Goal: Navigation & Orientation: Find specific page/section

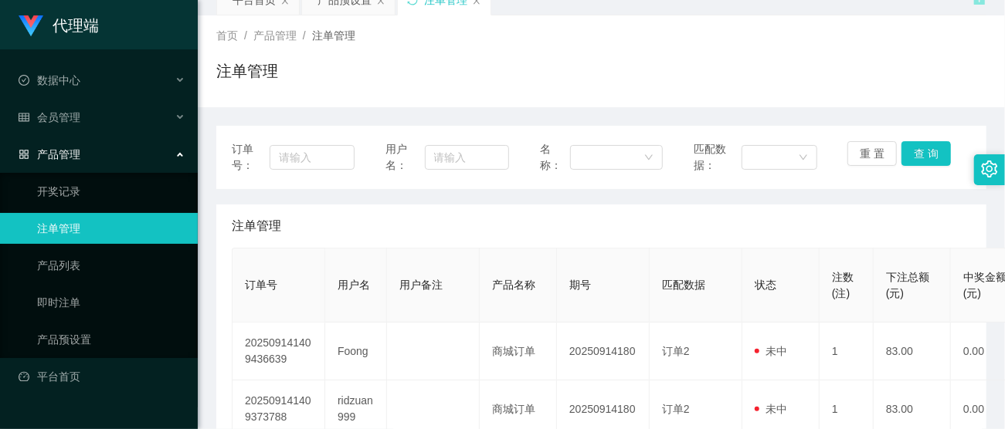
scroll to position [205, 0]
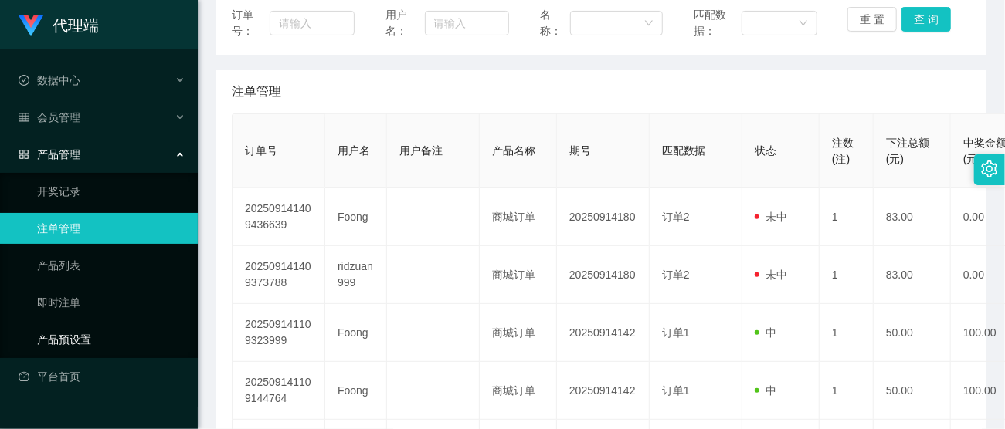
drag, startPoint x: 71, startPoint y: 337, endPoint x: 150, endPoint y: 320, distance: 80.6
click at [71, 337] on link "产品预设置" at bounding box center [111, 339] width 148 height 31
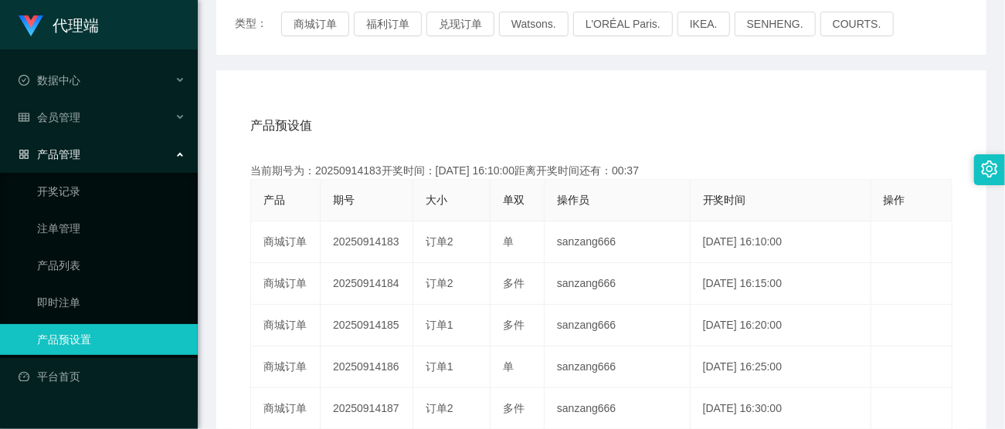
scroll to position [205, 0]
click at [71, 235] on link "注单管理" at bounding box center [111, 228] width 148 height 31
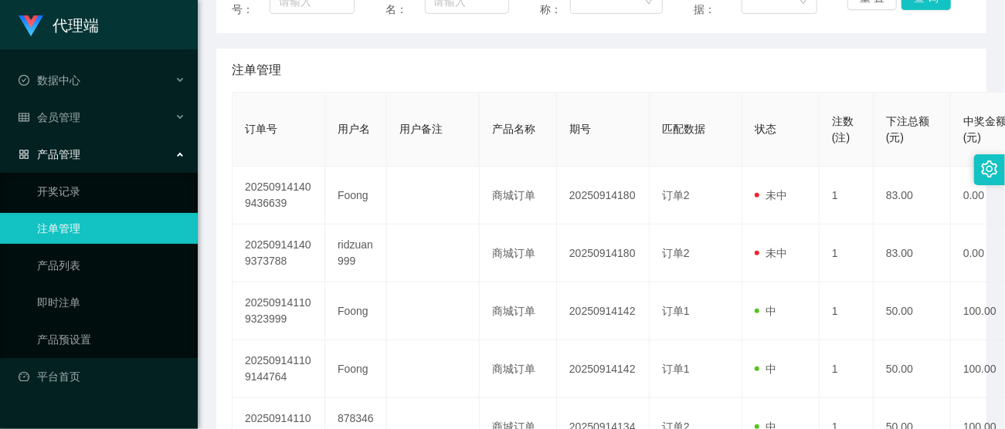
scroll to position [199, 0]
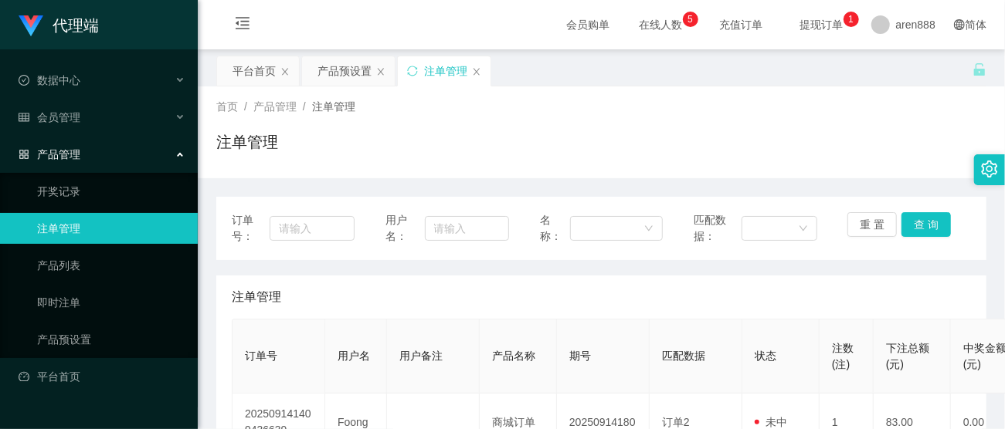
scroll to position [205, 0]
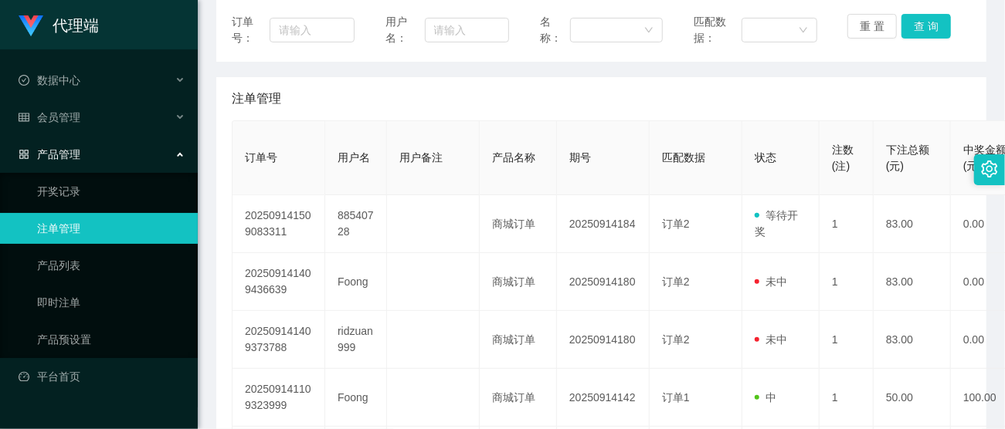
scroll to position [205, 0]
